Goal: Information Seeking & Learning: Check status

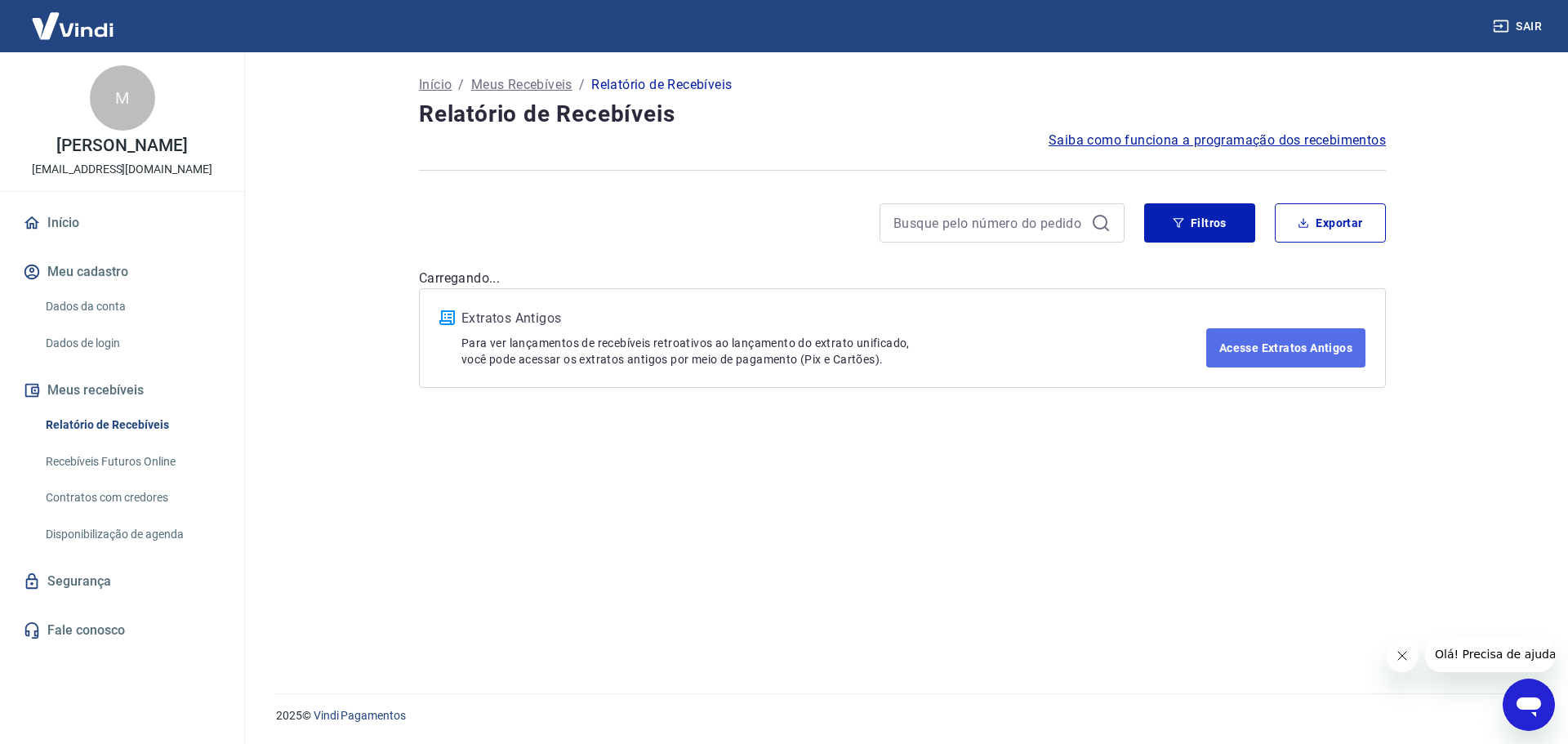
click at [1260, 341] on link "Acesse Extratos Antigos" at bounding box center [1285, 347] width 159 height 39
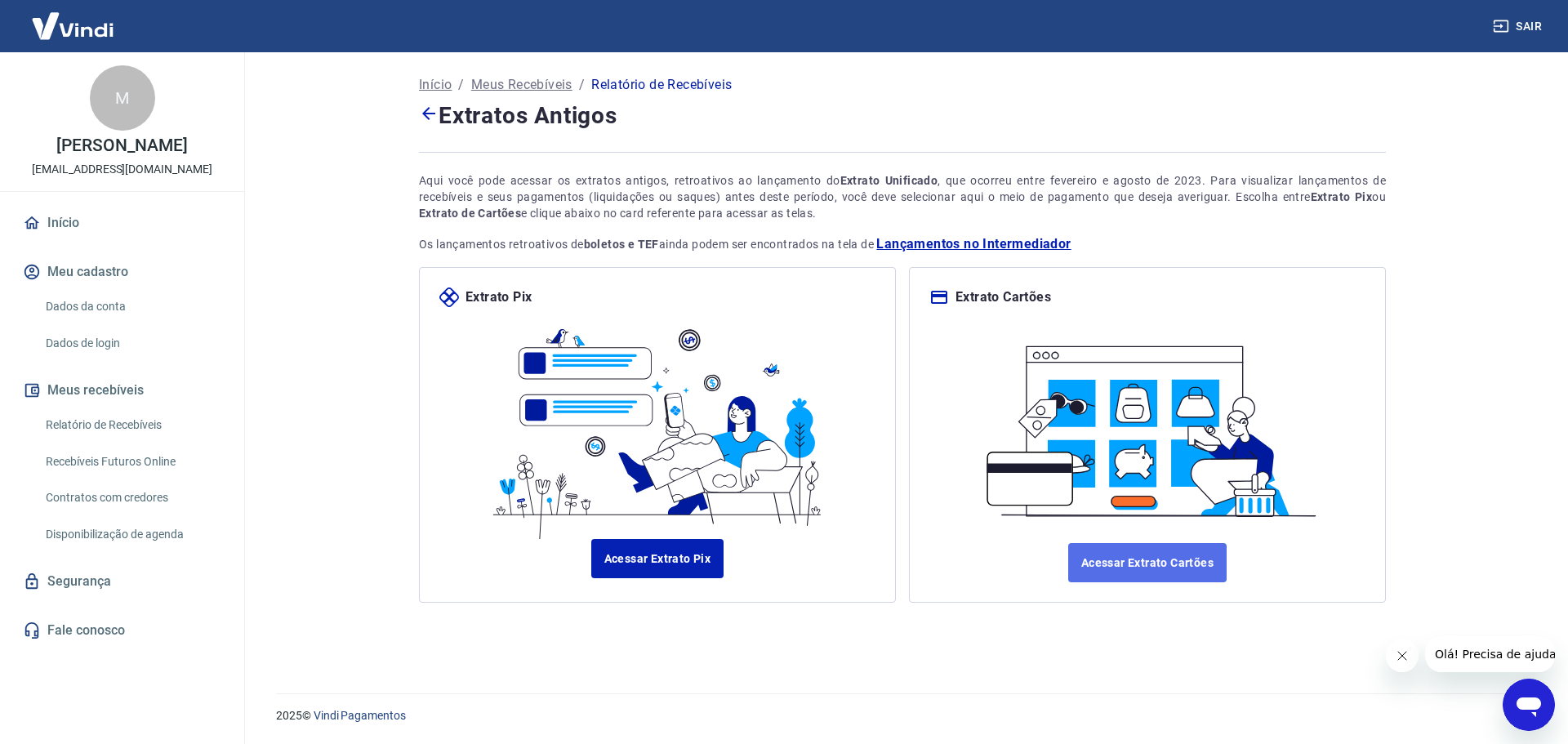
click at [1116, 543] on link "Acessar Extrato Cartões" at bounding box center [1146, 562] width 158 height 39
click at [129, 442] on link "Relatório de Recebíveis" at bounding box center [131, 425] width 185 height 33
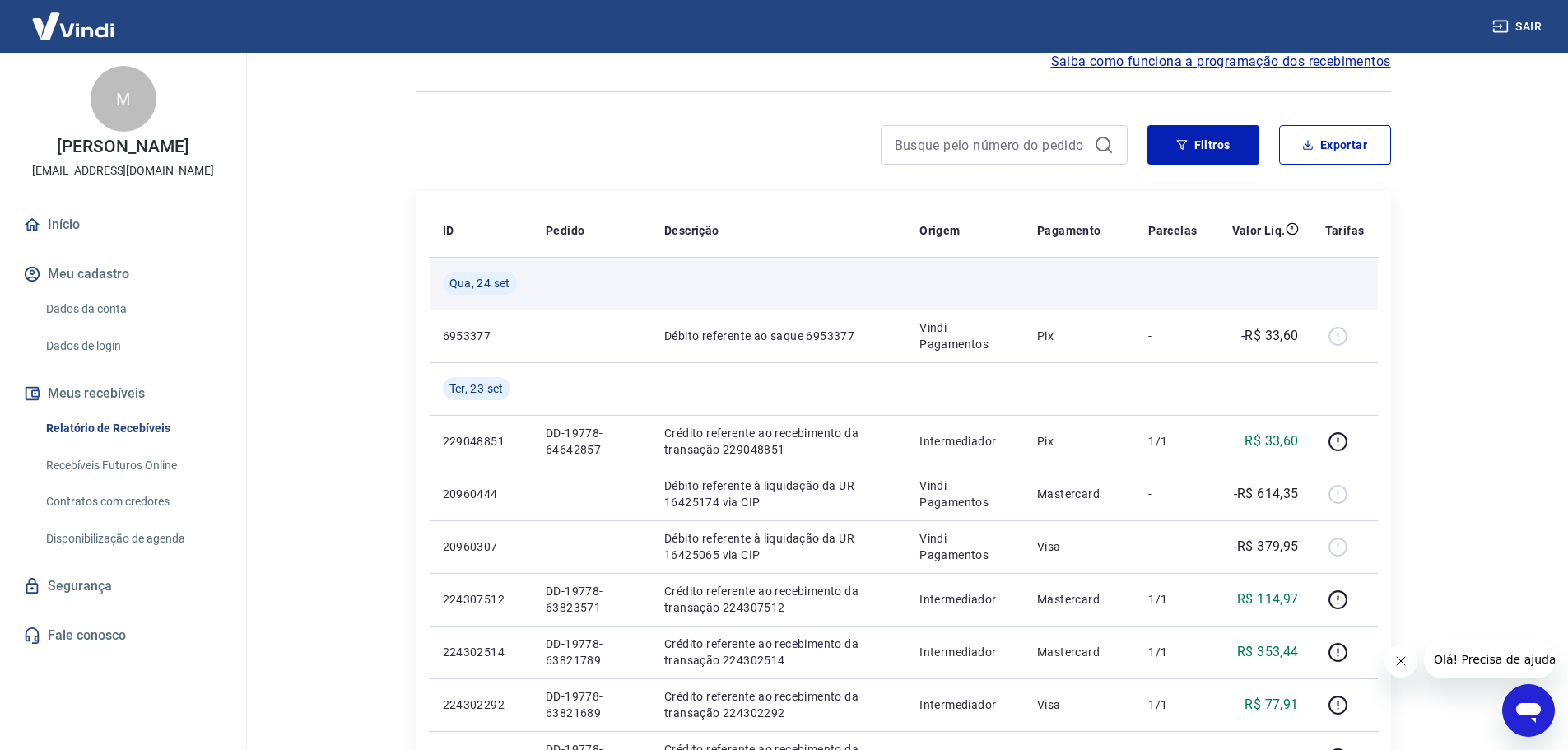
scroll to position [81, 0]
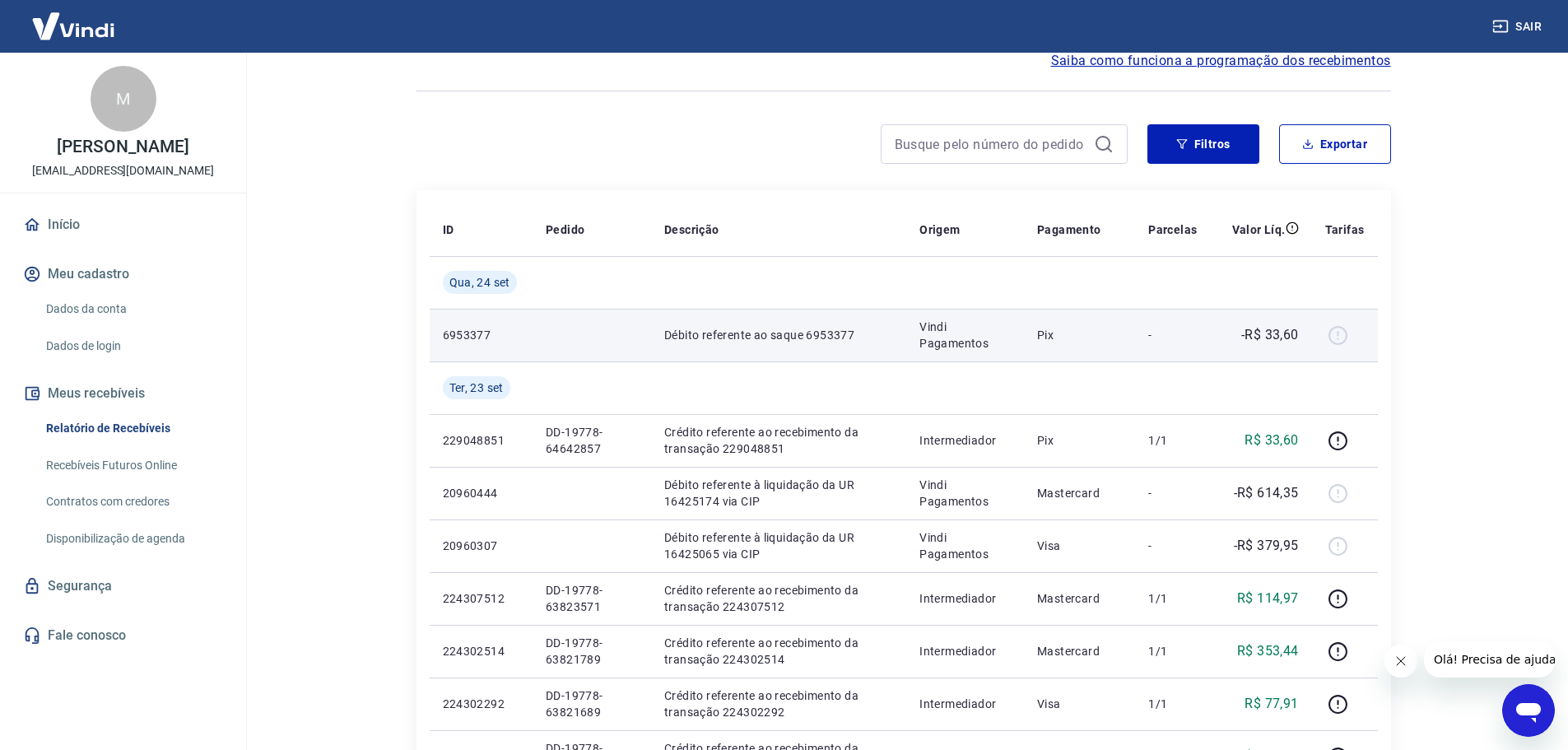
click at [1242, 347] on td "-R$ 33,60" at bounding box center [1260, 334] width 101 height 52
click at [1257, 336] on p "-R$ 33,60" at bounding box center [1270, 335] width 57 height 20
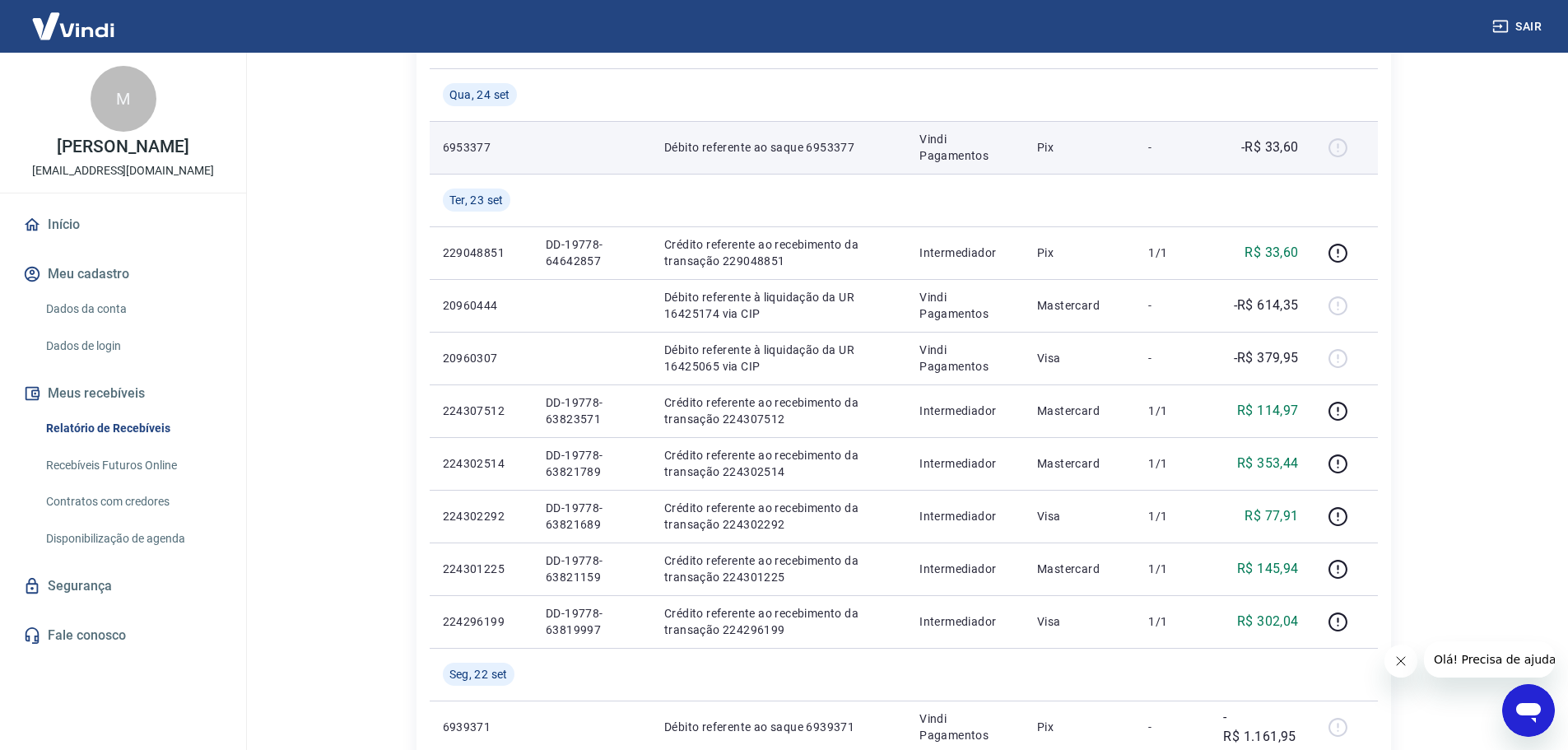
scroll to position [267, 0]
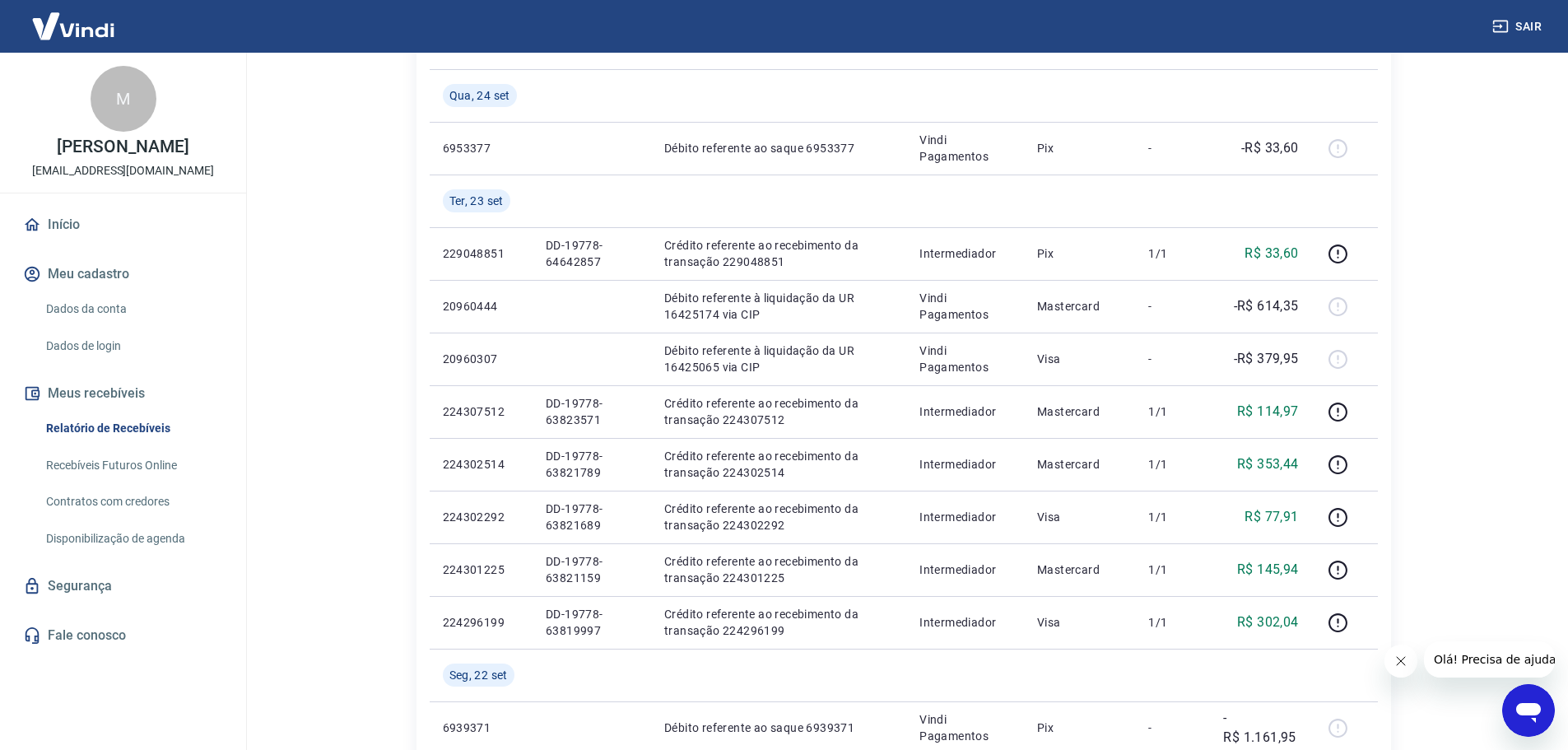
click at [1424, 377] on div "Início / Meus Recebíveis / Relatório de Recebíveis Relatório de Recebíveis Saib…" at bounding box center [903, 659] width 1054 height 1748
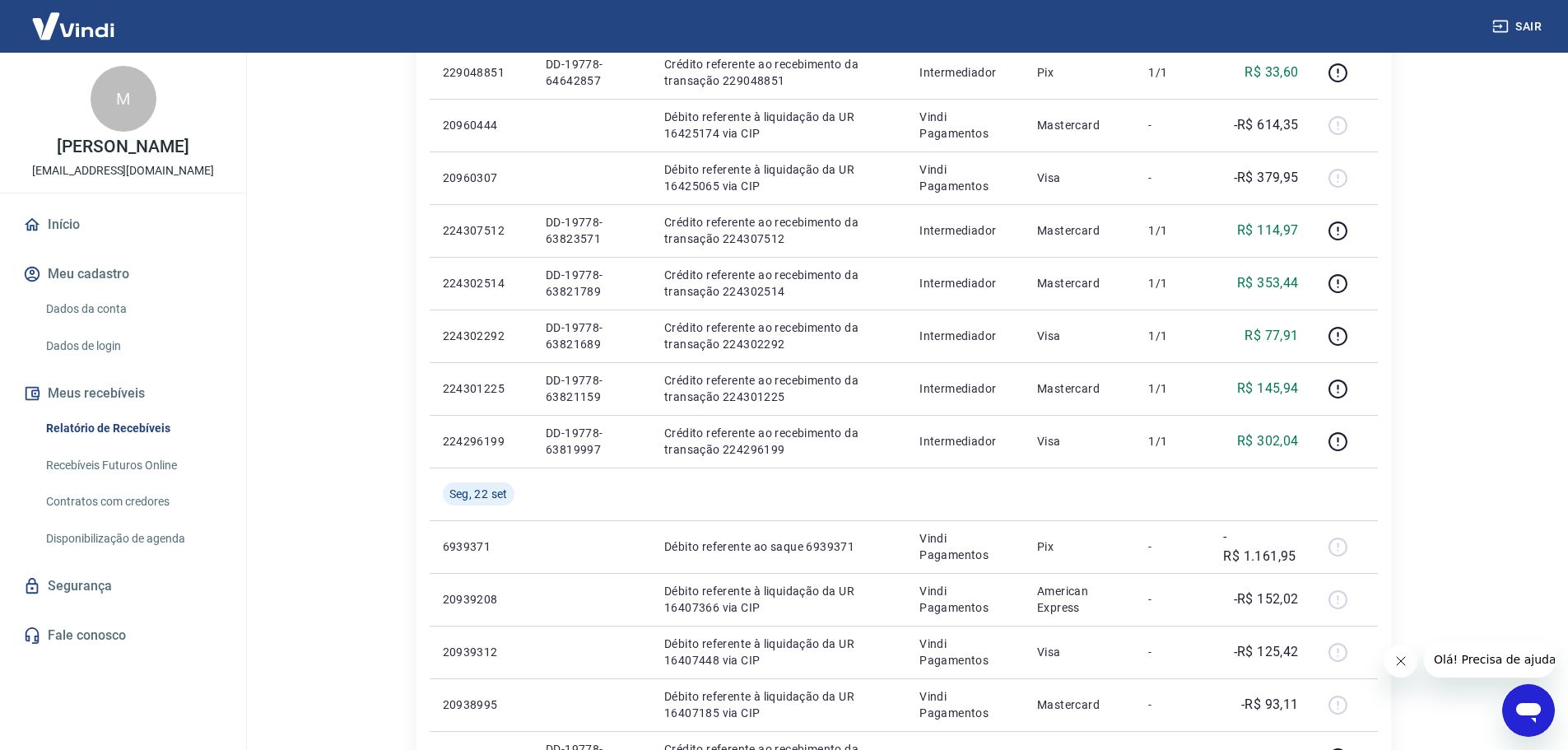
scroll to position [449, 0]
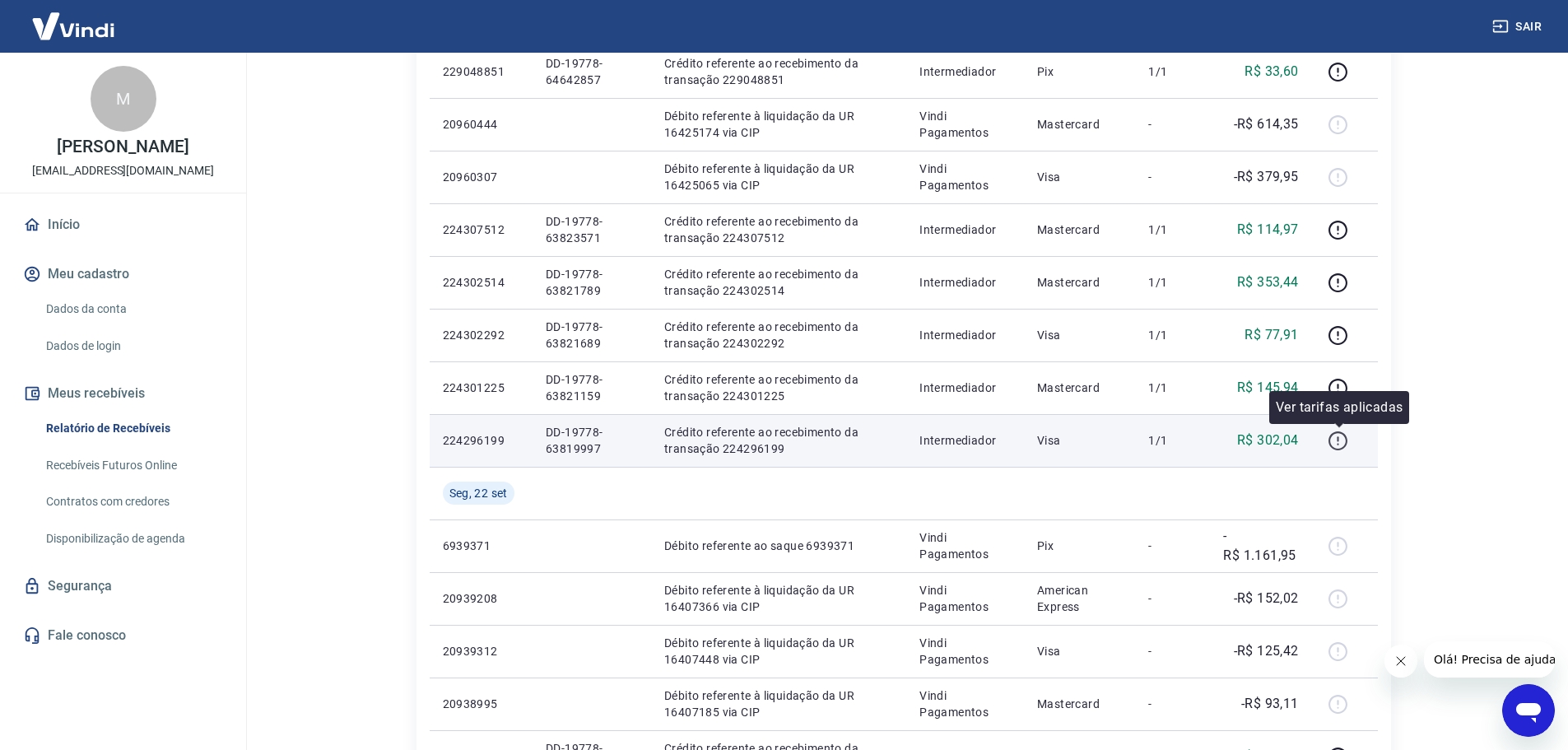
click at [1343, 442] on icon "button" at bounding box center [1337, 440] width 21 height 21
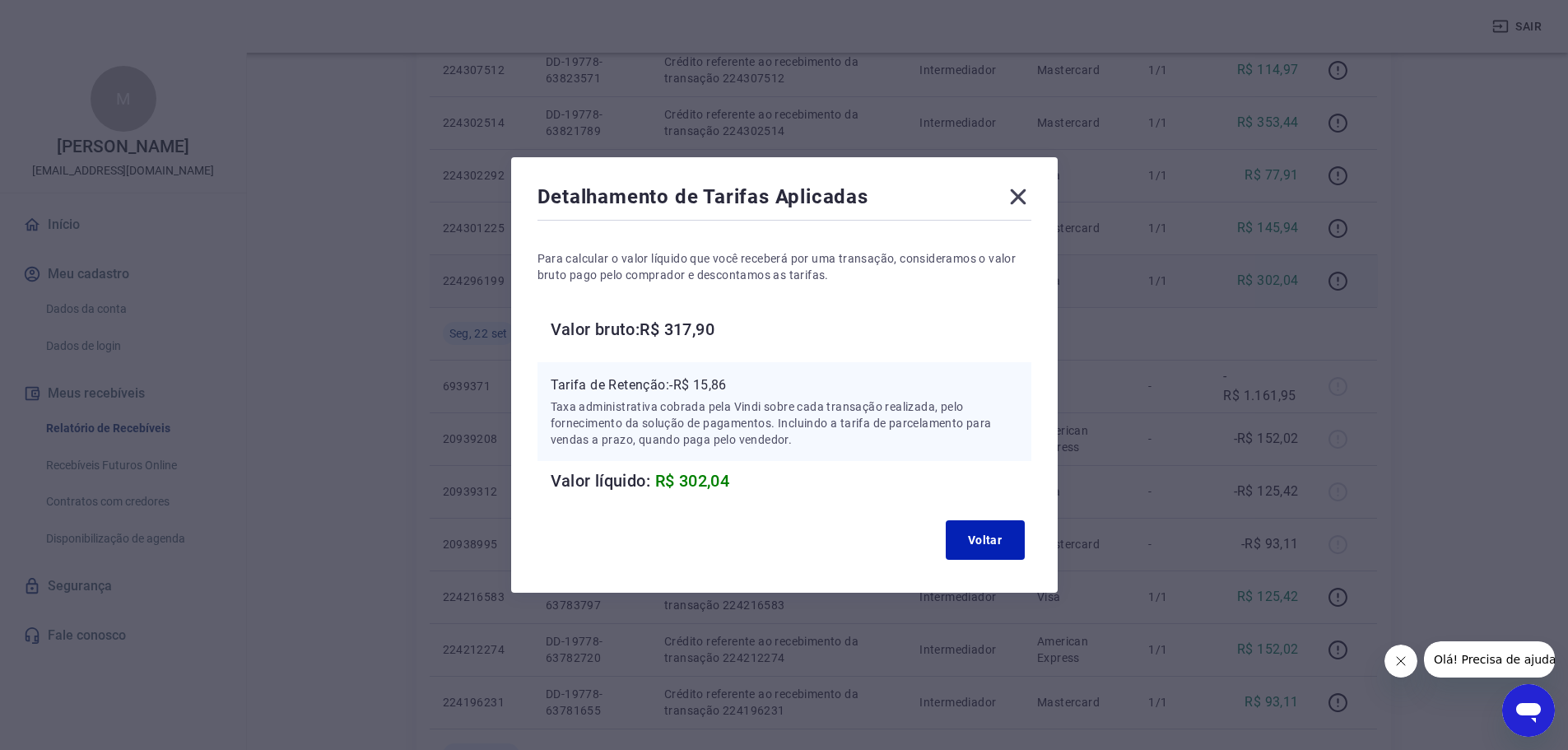
scroll to position [625, 0]
click at [1022, 197] on icon at bounding box center [1018, 197] width 16 height 16
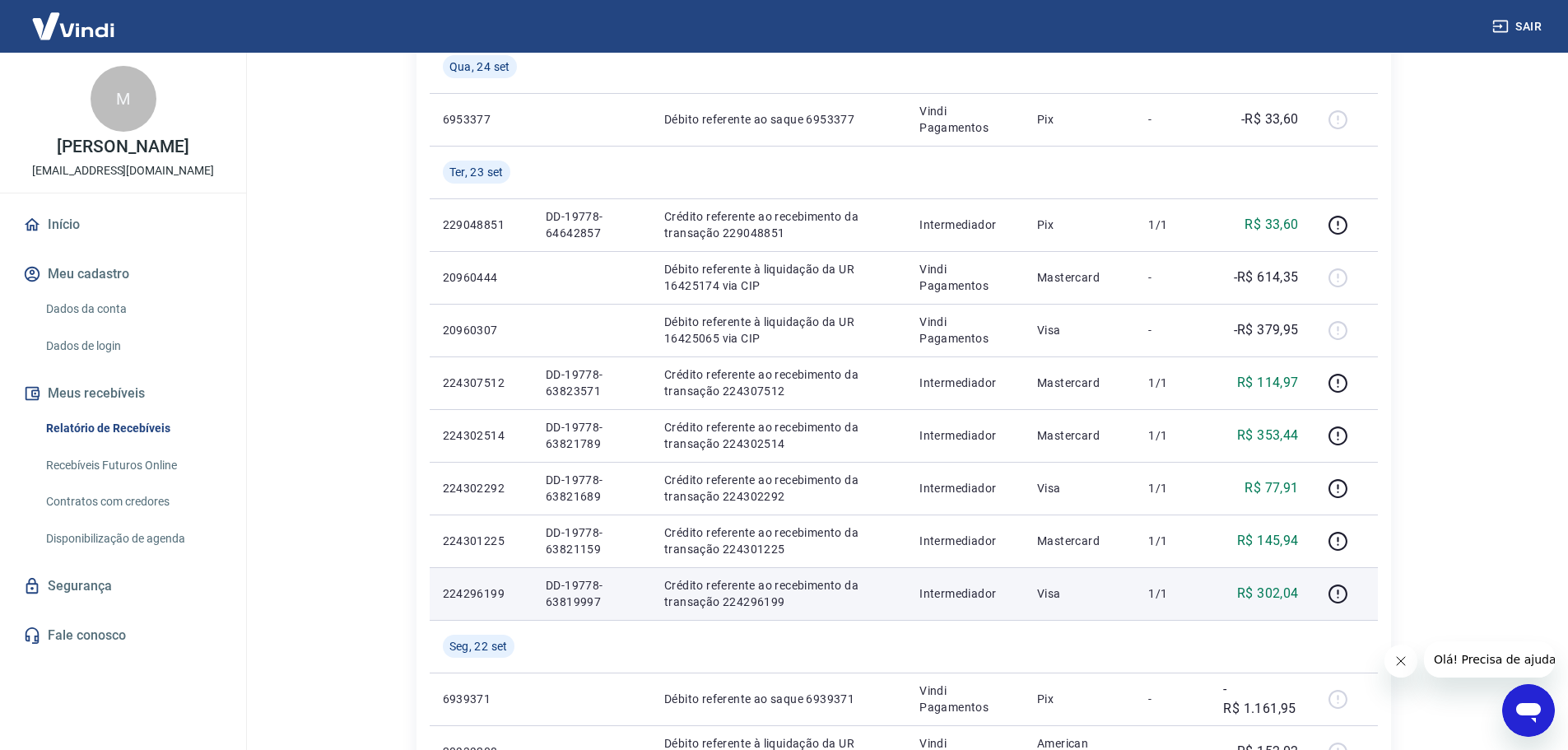
scroll to position [296, 0]
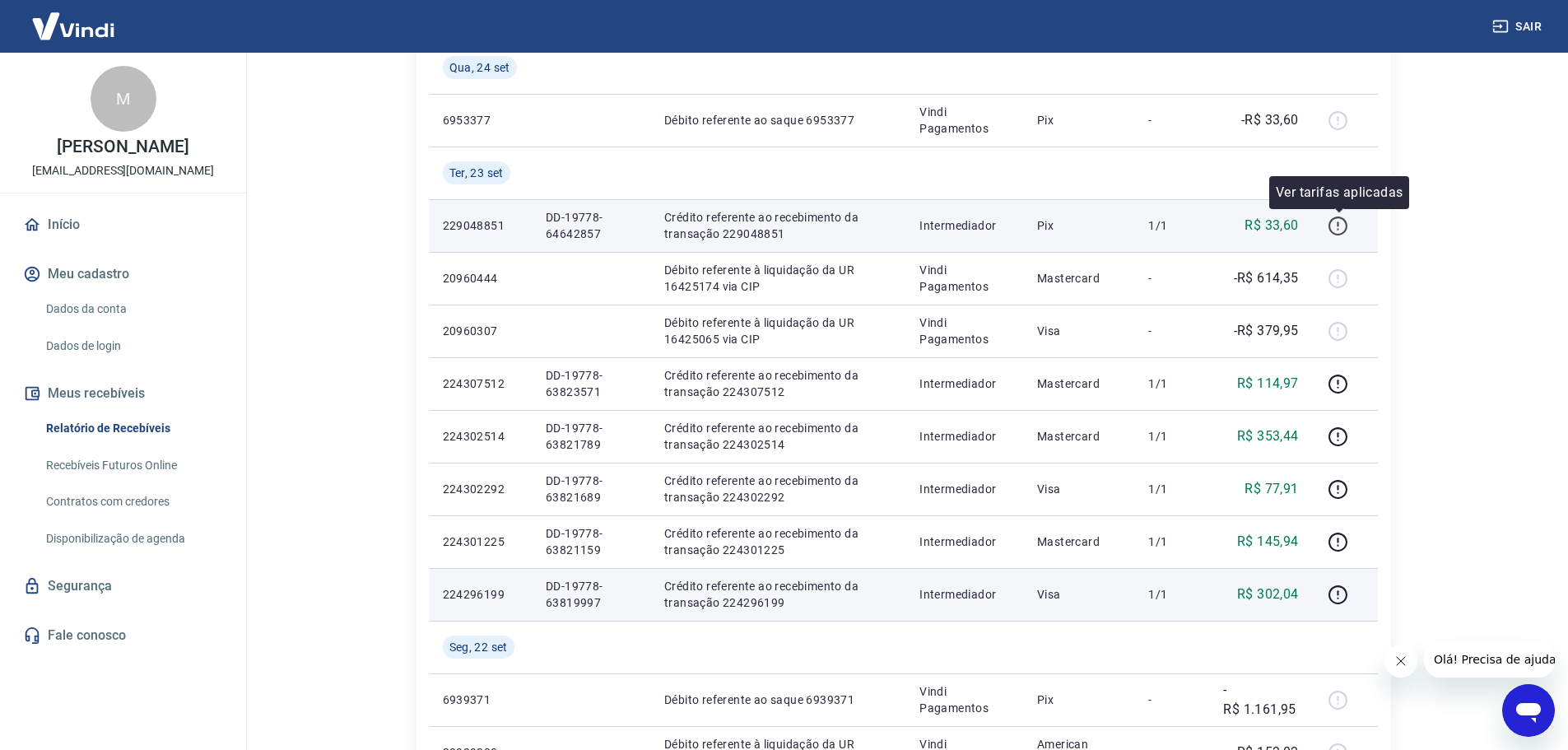
click at [1341, 223] on icon "button" at bounding box center [1337, 226] width 21 height 21
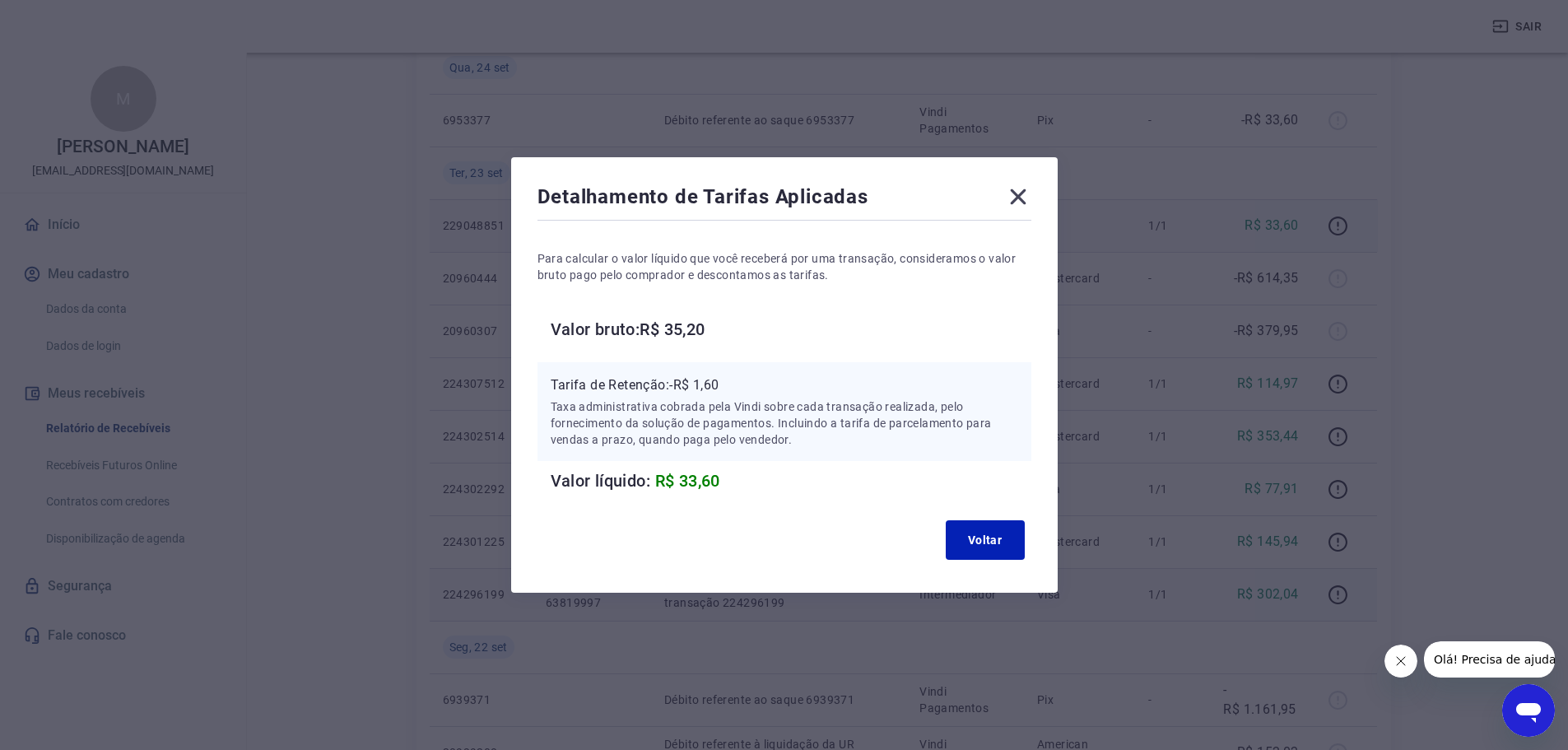
click at [1015, 196] on icon at bounding box center [1018, 197] width 27 height 27
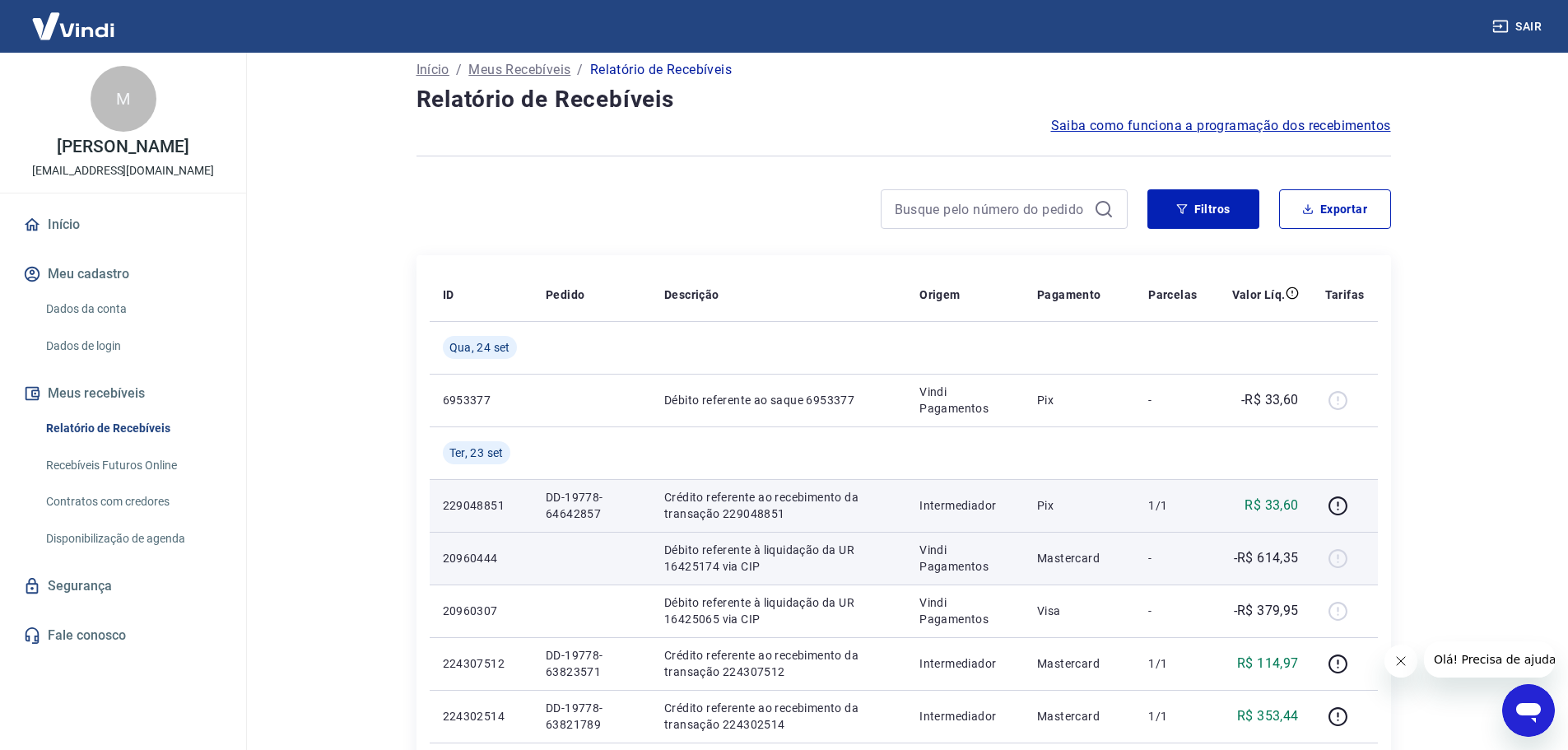
scroll to position [0, 0]
